Goal: Browse casually: Explore the website without a specific task or goal

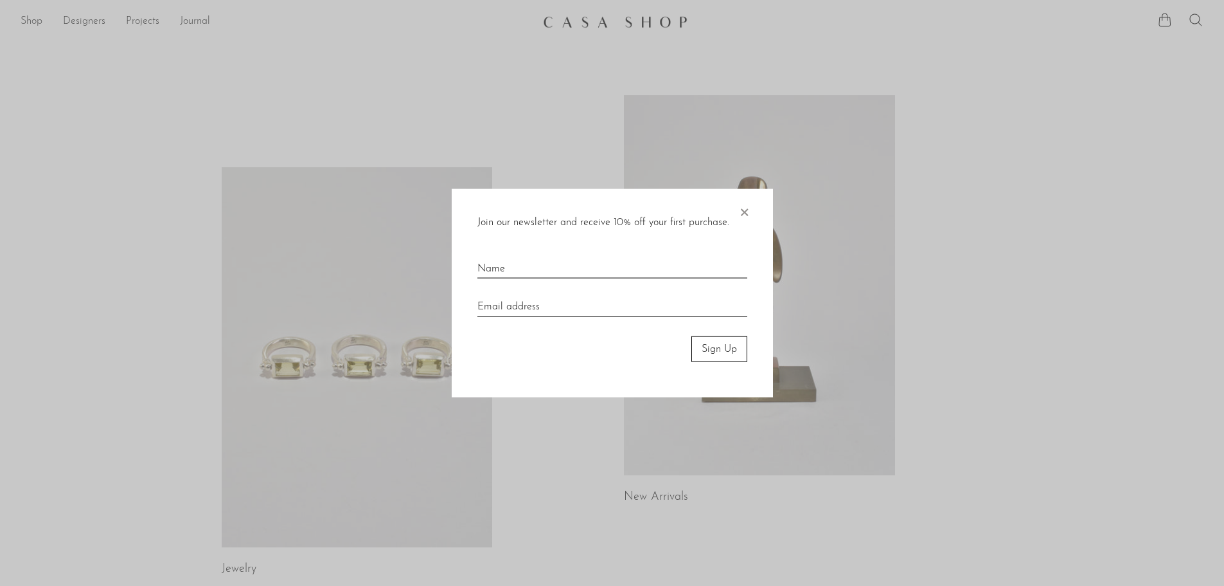
drag, startPoint x: 738, startPoint y: 213, endPoint x: 730, endPoint y: 217, distance: 8.6
click at [734, 217] on div "Join our newsletter and receive 10% off your first purchase. ×" at bounding box center [613, 222] width 270 height 17
click at [741, 211] on span "×" at bounding box center [744, 208] width 13 height 41
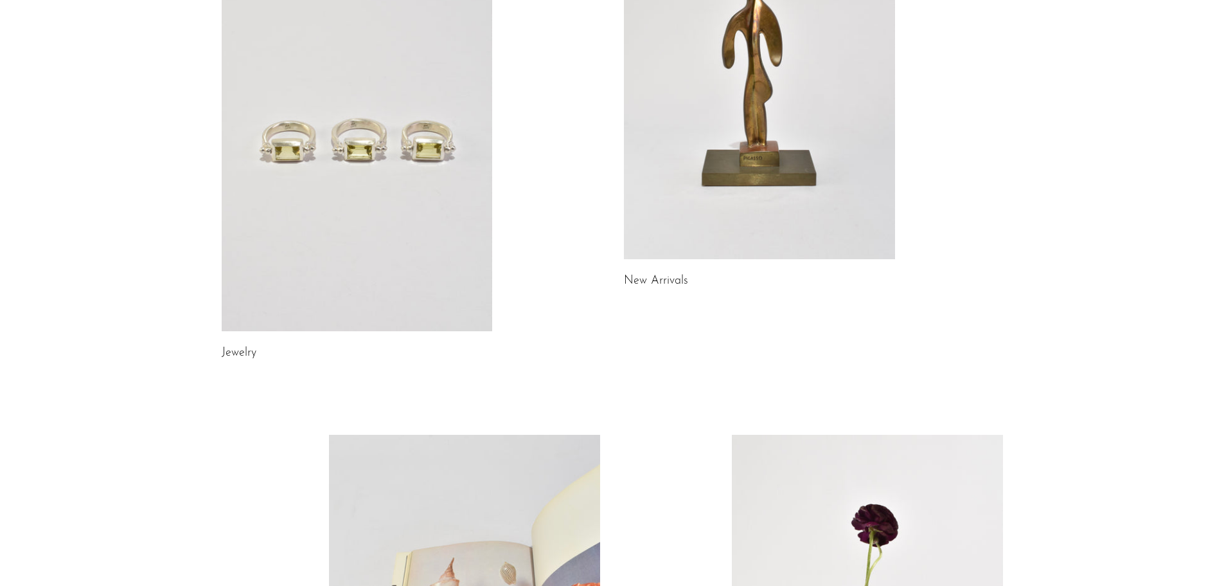
scroll to position [215, 0]
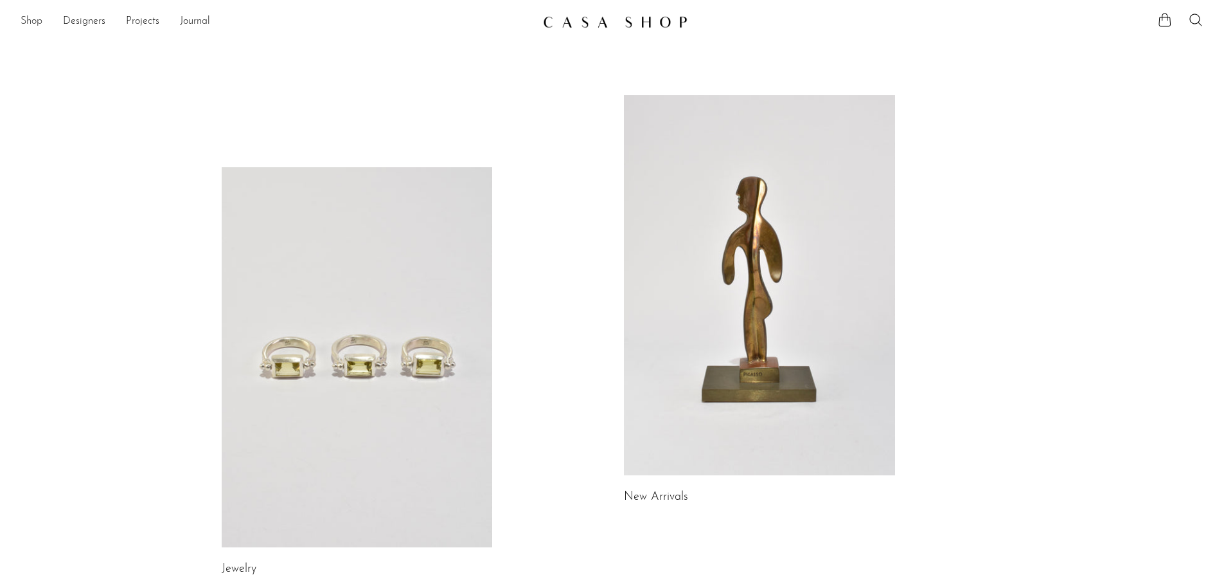
click at [38, 24] on link "Shop" at bounding box center [32, 21] width 22 height 17
click at [642, 20] on img at bounding box center [615, 21] width 145 height 13
click at [357, 310] on link at bounding box center [357, 357] width 271 height 380
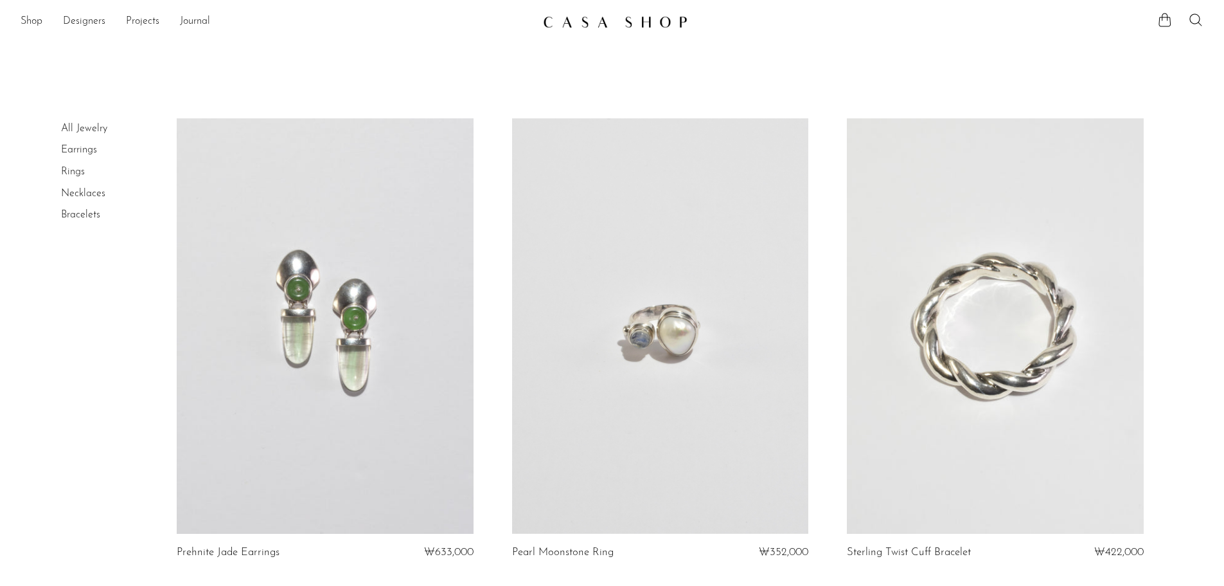
click at [360, 301] on link at bounding box center [325, 325] width 296 height 415
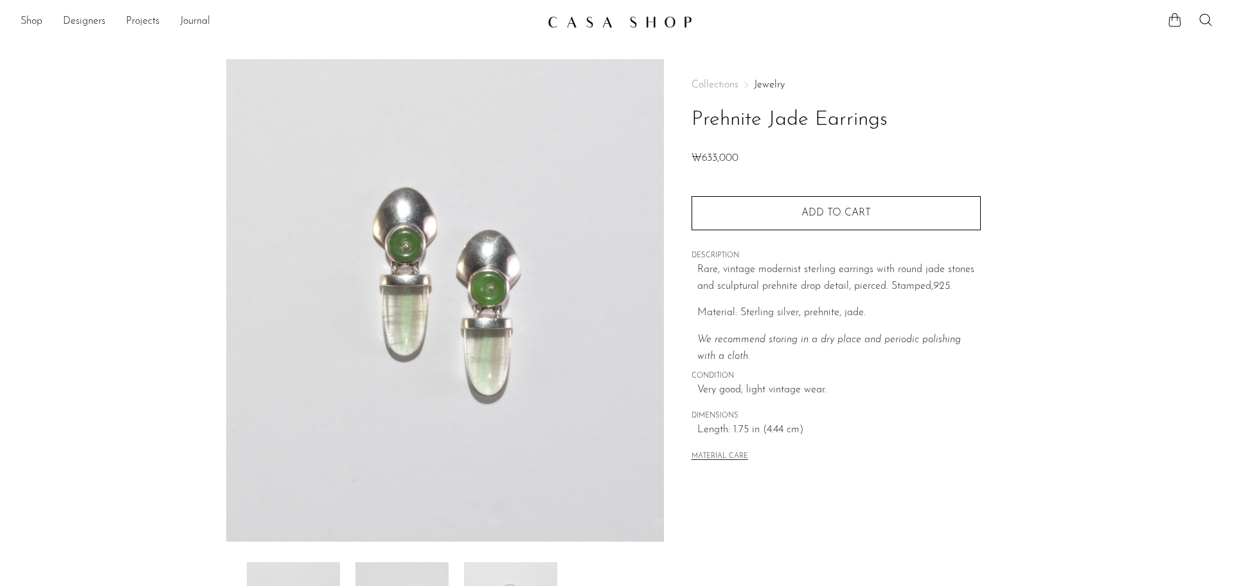
click at [633, 19] on img at bounding box center [620, 21] width 145 height 13
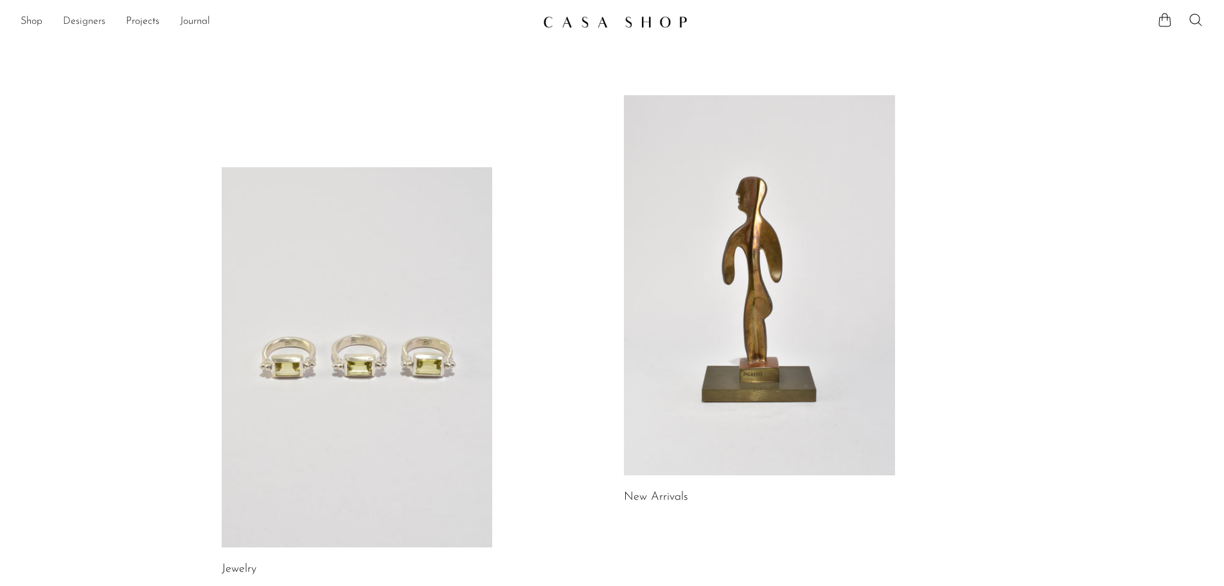
click at [91, 28] on link "Designers" at bounding box center [84, 21] width 42 height 17
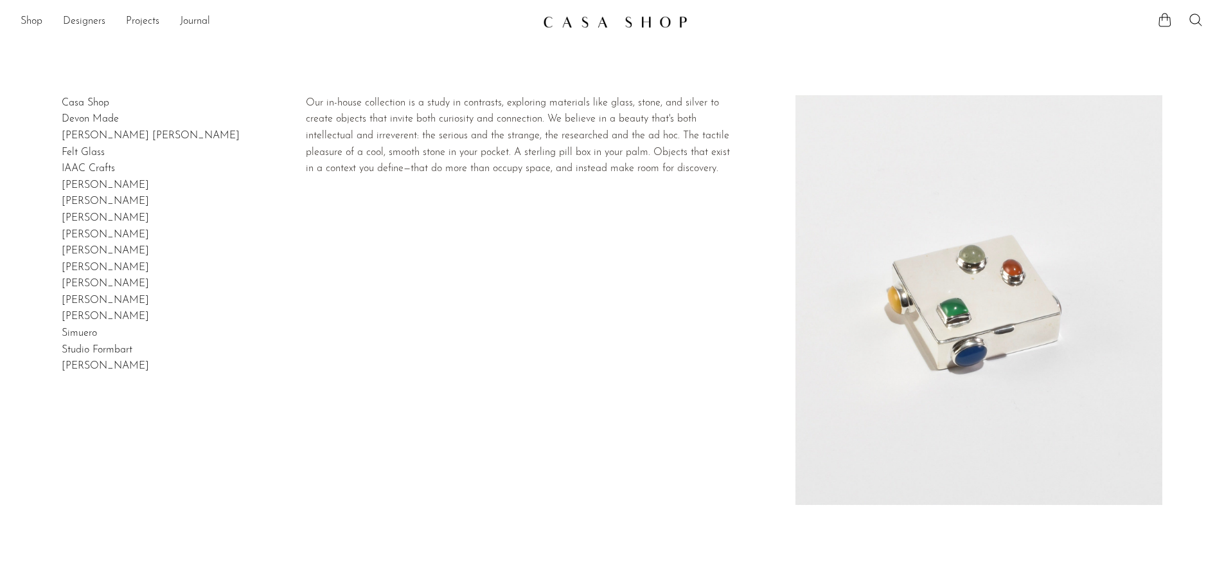
click at [77, 100] on link "Casa Shop" at bounding box center [86, 103] width 48 height 10
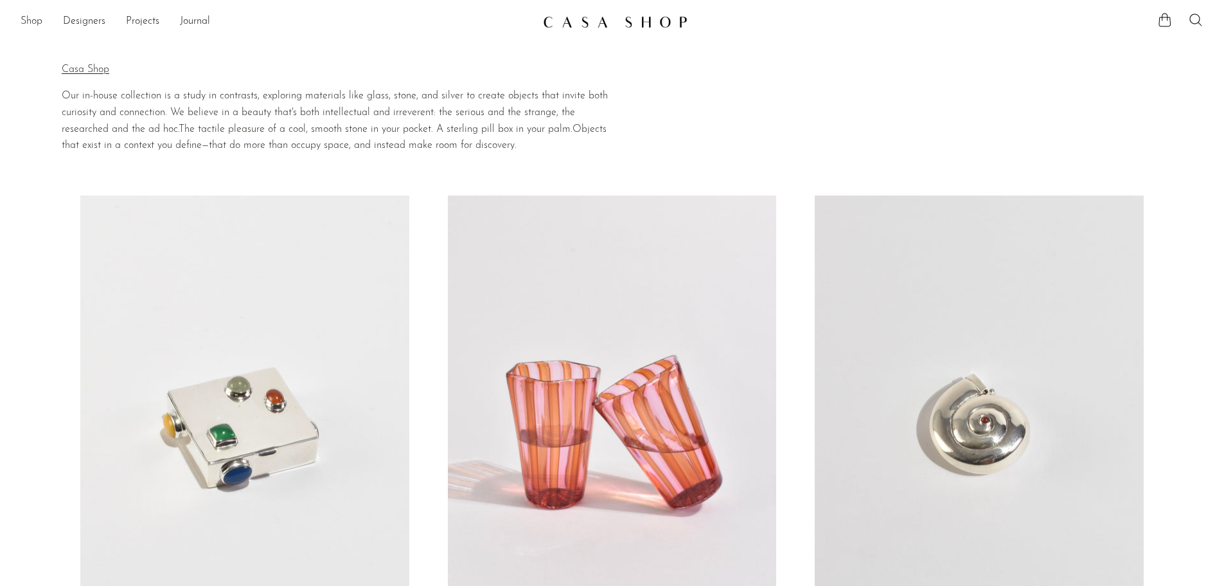
click at [28, 17] on link "Shop" at bounding box center [32, 21] width 22 height 17
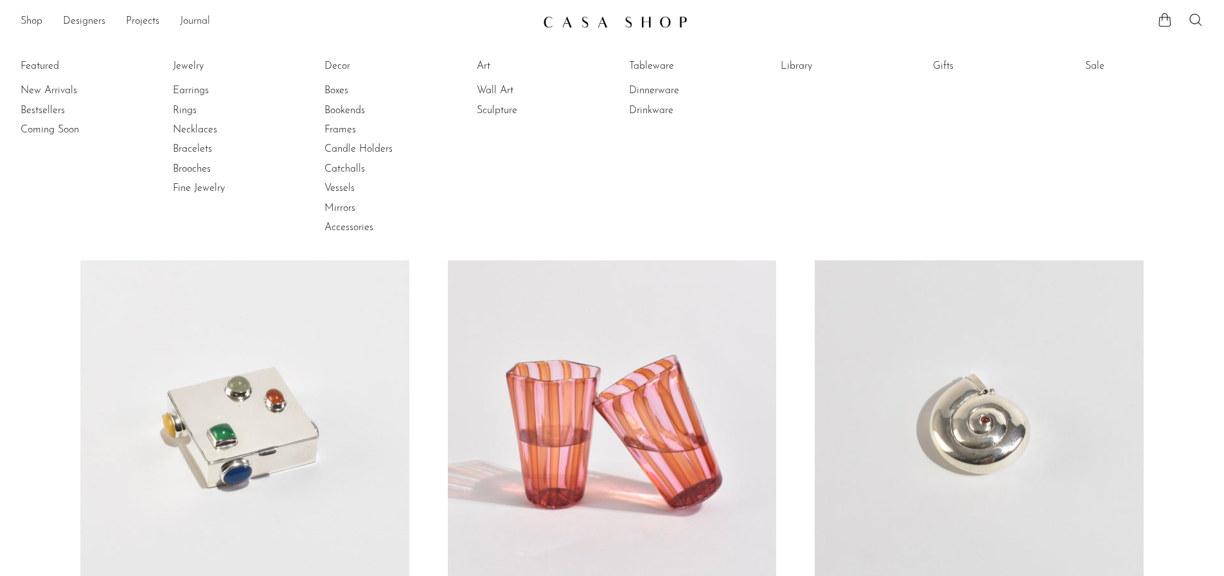
click at [195, 24] on link "Journal" at bounding box center [195, 21] width 30 height 17
